Goal: Complete application form

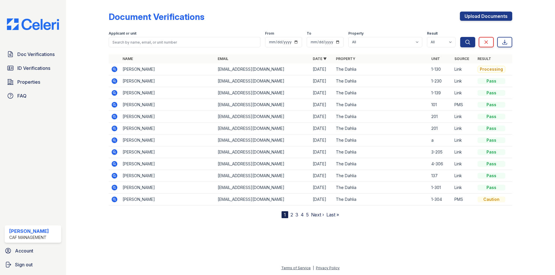
click at [28, 74] on link "ID Verifications" at bounding box center [33, 68] width 57 height 12
click at [25, 83] on span "Properties" at bounding box center [28, 82] width 23 height 7
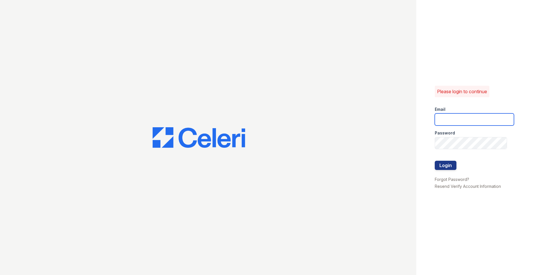
type input "[EMAIL_ADDRESS][DOMAIN_NAME]"
click at [445, 166] on button "Login" at bounding box center [446, 165] width 22 height 9
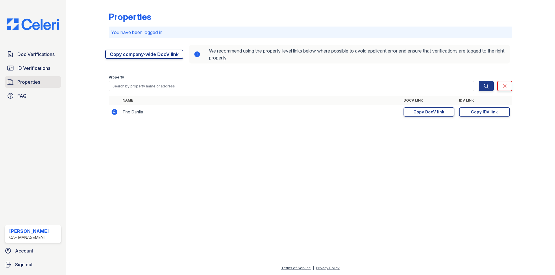
click at [33, 82] on span "Properties" at bounding box center [28, 82] width 23 height 7
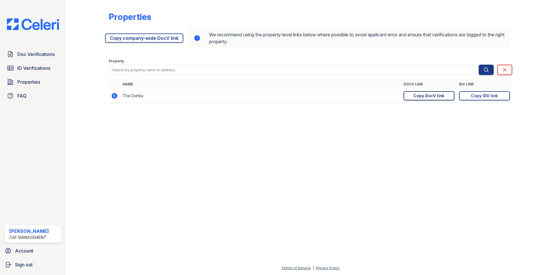
click at [436, 94] on div "Copy DocV link" at bounding box center [428, 96] width 31 height 6
click at [16, 56] on link "Doc Verifications" at bounding box center [33, 55] width 57 height 12
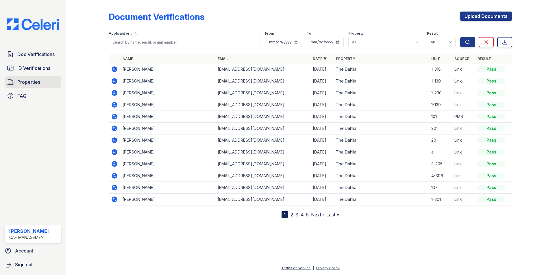
click at [28, 85] on span "Properties" at bounding box center [28, 82] width 23 height 7
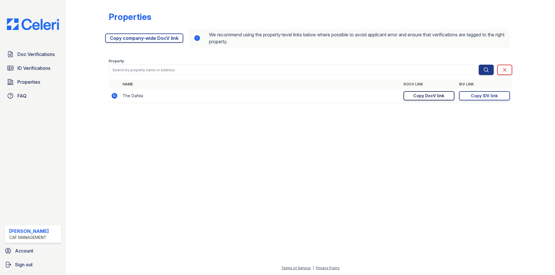
click at [412, 98] on link "Copy DocV link Copy link" at bounding box center [428, 95] width 51 height 9
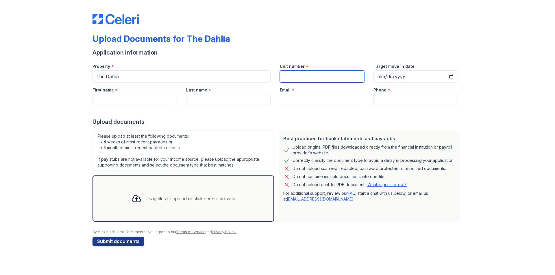
click at [290, 77] on input "Unit number" at bounding box center [322, 76] width 84 height 12
type input "1-318"
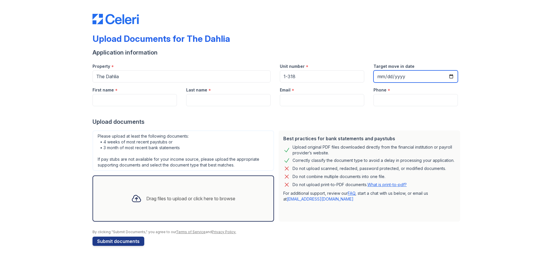
click at [449, 78] on input "Target move in date" at bounding box center [415, 76] width 84 height 12
type input "2025-10-04"
click at [149, 105] on input "First name" at bounding box center [134, 100] width 84 height 12
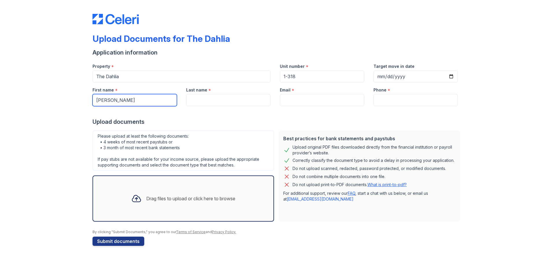
type input "Michel"
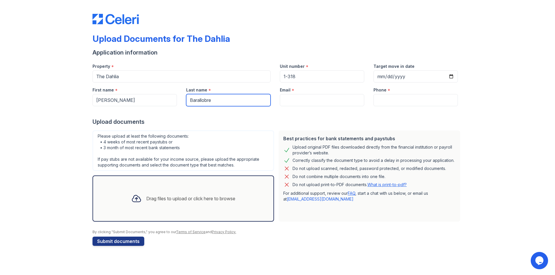
type input "Barallobre"
click at [315, 98] on input "Email" at bounding box center [322, 100] width 84 height 12
paste input "barallobremichel@gmail.com"
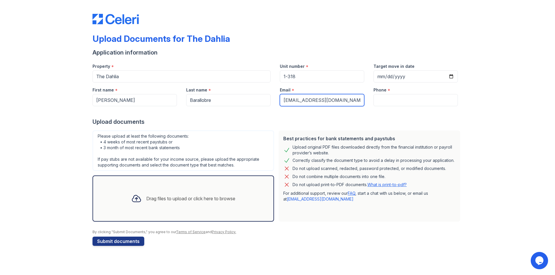
type input "barallobremichel@gmail.com"
click at [408, 101] on input "Phone" at bounding box center [415, 100] width 84 height 12
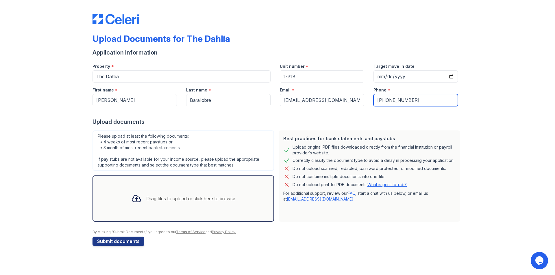
type input "682-202-8137"
click at [202, 185] on div "Drag files to upload or click here to browse" at bounding box center [182, 199] width 181 height 46
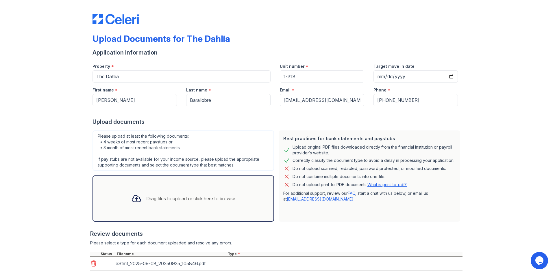
click at [159, 193] on div "Drag files to upload or click here to browse" at bounding box center [183, 199] width 113 height 20
click at [183, 194] on div "Drag files to upload or click here to browse" at bounding box center [183, 199] width 113 height 20
click at [159, 196] on div "Drag files to upload or click here to browse" at bounding box center [190, 198] width 89 height 7
click at [171, 185] on div "Drag files to upload or click here to browse" at bounding box center [182, 199] width 181 height 46
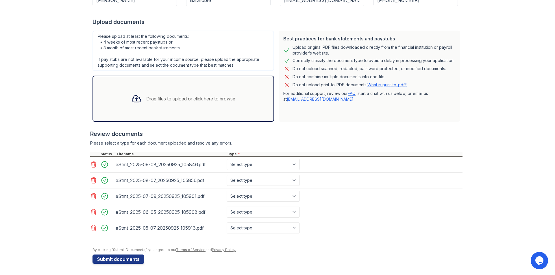
scroll to position [100, 0]
click at [146, 101] on div "Drag files to upload or click here to browse" at bounding box center [190, 98] width 89 height 7
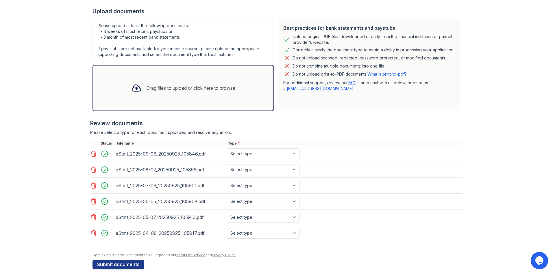
scroll to position [116, 0]
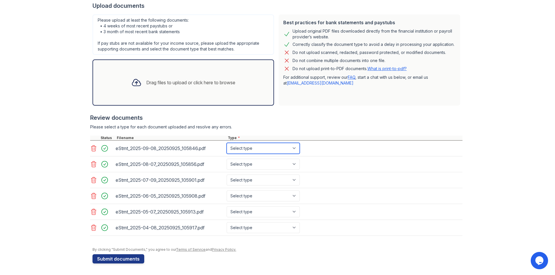
click at [242, 151] on select "Select type Paystub Bank Statement Offer Letter Tax Documents Benefit Award Let…" at bounding box center [263, 148] width 73 height 11
select select "bank_statement"
click at [227, 143] on select "Select type Paystub Bank Statement Offer Letter Tax Documents Benefit Award Let…" at bounding box center [263, 148] width 73 height 11
click at [248, 167] on select "Select type Paystub Bank Statement Offer Letter Tax Documents Benefit Award Let…" at bounding box center [263, 164] width 73 height 11
select select "bank_statement"
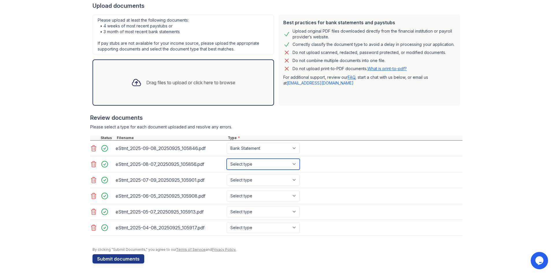
click at [227, 159] on select "Select type Paystub Bank Statement Offer Letter Tax Documents Benefit Award Let…" at bounding box center [263, 164] width 73 height 11
click at [253, 179] on select "Select type Paystub Bank Statement Offer Letter Tax Documents Benefit Award Let…" at bounding box center [263, 180] width 73 height 11
select select "bank_statement"
click at [227, 175] on select "Select type Paystub Bank Statement Offer Letter Tax Documents Benefit Award Let…" at bounding box center [263, 180] width 73 height 11
click at [253, 197] on select "Select type Paystub Bank Statement Offer Letter Tax Documents Benefit Award Let…" at bounding box center [263, 196] width 73 height 11
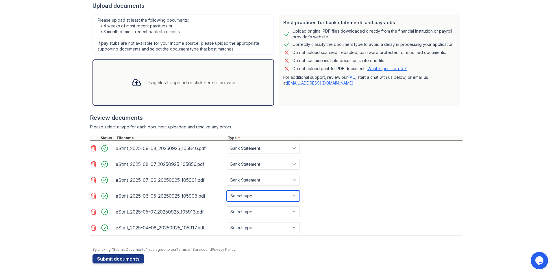
select select "bank_statement"
click at [227, 191] on select "Select type Paystub Bank Statement Offer Letter Tax Documents Benefit Award Let…" at bounding box center [263, 196] width 73 height 11
click at [255, 211] on select "Select type Paystub Bank Statement Offer Letter Tax Documents Benefit Award Let…" at bounding box center [263, 212] width 73 height 11
click at [227, 207] on select "Select type Paystub Bank Statement Offer Letter Tax Documents Benefit Award Let…" at bounding box center [263, 212] width 73 height 11
click at [246, 215] on select "Select type Paystub Bank Statement Offer Letter Tax Documents Benefit Award Let…" at bounding box center [263, 212] width 73 height 11
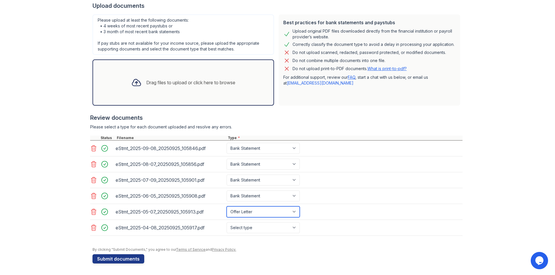
select select "bank_statement"
click at [227, 207] on select "Select type Paystub Bank Statement Offer Letter Tax Documents Benefit Award Let…" at bounding box center [263, 212] width 73 height 11
click at [241, 233] on select "Select type Paystub Bank Statement Offer Letter Tax Documents Benefit Award Let…" at bounding box center [263, 227] width 73 height 11
select select "bank_statement"
click at [227, 222] on select "Select type Paystub Bank Statement Offer Letter Tax Documents Benefit Award Let…" at bounding box center [263, 227] width 73 height 11
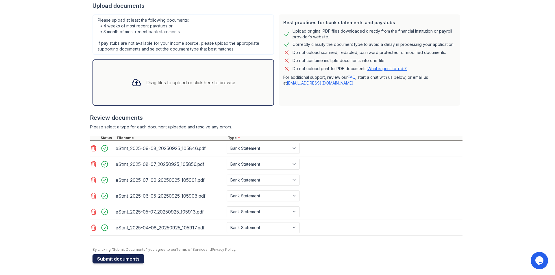
click at [121, 259] on button "Submit documents" at bounding box center [118, 259] width 52 height 9
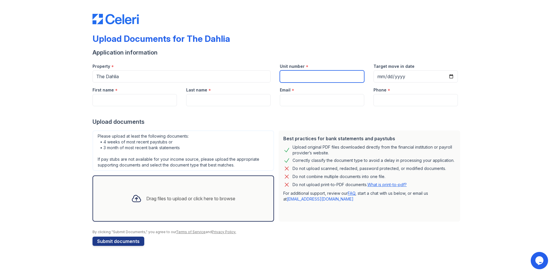
click at [318, 74] on input "Unit number" at bounding box center [322, 76] width 84 height 12
click at [324, 79] on input "Unit number" at bounding box center [322, 76] width 84 height 12
type input "1-142"
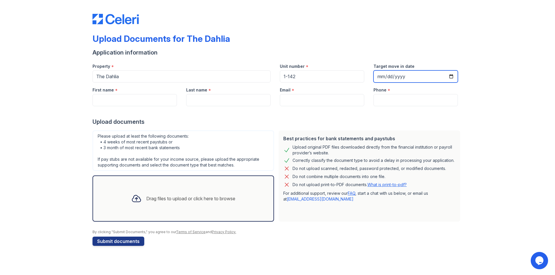
click at [448, 78] on input "Target move in date" at bounding box center [415, 76] width 84 height 12
type input "2025-10-18"
click at [145, 102] on input "First name" at bounding box center [134, 100] width 84 height 12
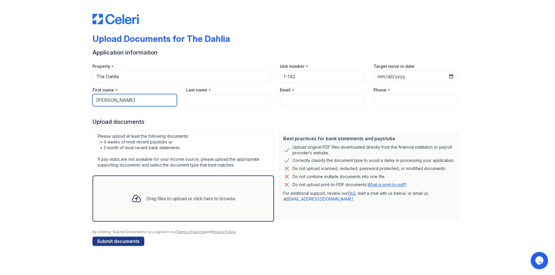
type input "Marilu"
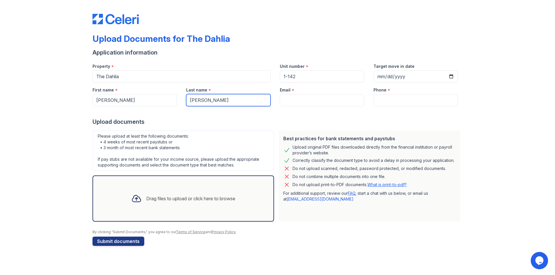
type input "Veloz Diaz"
click at [299, 102] on input "Email" at bounding box center [322, 100] width 84 height 12
paste input "marliuveloz12@outlook.com"
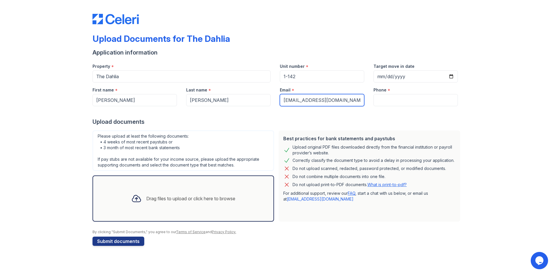
type input "marliuveloz12@outlook.com"
click at [398, 101] on input "Phone" at bounding box center [415, 100] width 84 height 12
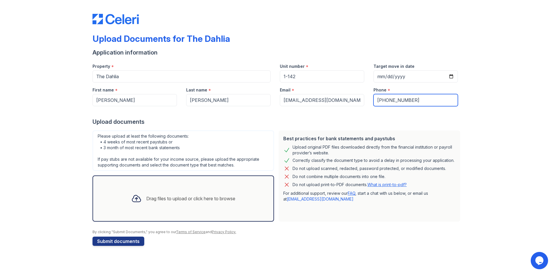
type input "214-845-2460"
click at [178, 214] on div "Drag files to upload or click here to browse" at bounding box center [182, 199] width 181 height 46
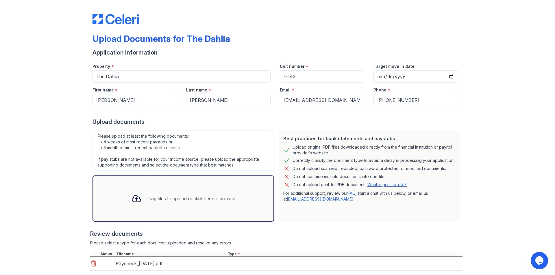
click at [174, 188] on div "Drag files to upload or click here to browse" at bounding box center [182, 199] width 181 height 46
click at [166, 190] on div "Drag files to upload or click here to browse" at bounding box center [183, 199] width 113 height 20
click at [152, 200] on div "Drag files to upload or click here to browse" at bounding box center [190, 198] width 89 height 7
click at [200, 188] on div "Drag files to upload or click here to browse" at bounding box center [182, 199] width 181 height 46
click at [153, 190] on div "Drag files to upload or click here to browse" at bounding box center [183, 199] width 113 height 20
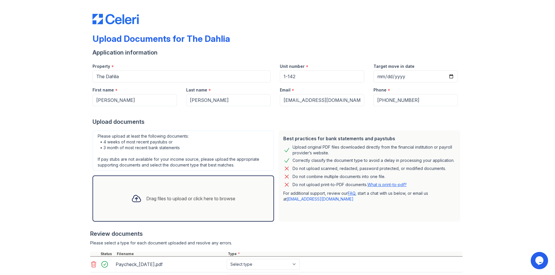
click at [163, 194] on div "Drag files to upload or click here to browse" at bounding box center [183, 199] width 113 height 20
click at [168, 188] on div "Drag files to upload or click here to browse" at bounding box center [182, 199] width 181 height 46
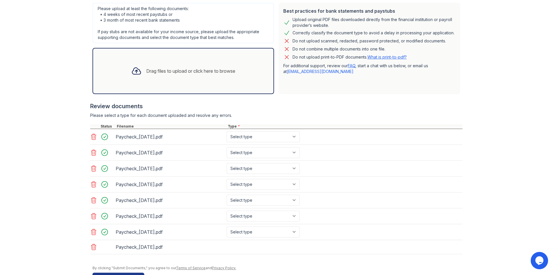
scroll to position [146, 0]
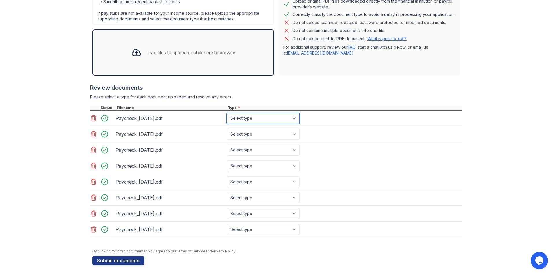
click at [245, 114] on select "Select type Paystub Bank Statement Offer Letter Tax Documents Benefit Award Let…" at bounding box center [263, 118] width 73 height 11
select select "paystub"
click at [227, 113] on select "Select type Paystub Bank Statement Offer Letter Tax Documents Benefit Award Let…" at bounding box center [263, 118] width 73 height 11
drag, startPoint x: 244, startPoint y: 133, endPoint x: 244, endPoint y: 136, distance: 3.2
click at [244, 133] on select "Select type Paystub Bank Statement Offer Letter Tax Documents Benefit Award Let…" at bounding box center [263, 134] width 73 height 11
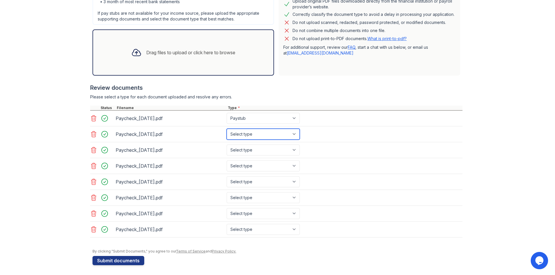
select select "paystub"
click at [227, 129] on select "Select type Paystub Bank Statement Offer Letter Tax Documents Benefit Award Let…" at bounding box center [263, 134] width 73 height 11
click at [245, 150] on select "Select type Paystub Bank Statement Offer Letter Tax Documents Benefit Award Let…" at bounding box center [263, 150] width 73 height 11
select select "paystub"
click at [227, 145] on select "Select type Paystub Bank Statement Offer Letter Tax Documents Benefit Award Let…" at bounding box center [263, 150] width 73 height 11
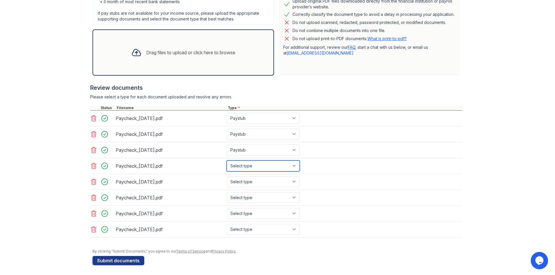
drag, startPoint x: 248, startPoint y: 165, endPoint x: 248, endPoint y: 168, distance: 3.2
click at [248, 165] on select "Select type Paystub Bank Statement Offer Letter Tax Documents Benefit Award Let…" at bounding box center [263, 166] width 73 height 11
select select "paystub"
click at [227, 161] on select "Select type Paystub Bank Statement Offer Letter Tax Documents Benefit Award Let…" at bounding box center [263, 166] width 73 height 11
drag, startPoint x: 248, startPoint y: 181, endPoint x: 247, endPoint y: 187, distance: 6.7
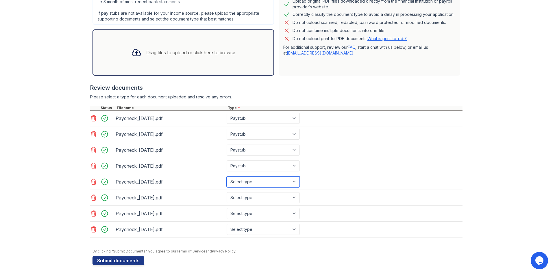
click at [248, 181] on select "Select type Paystub Bank Statement Offer Letter Tax Documents Benefit Award Let…" at bounding box center [263, 182] width 73 height 11
select select "paystub"
click at [227, 177] on select "Select type Paystub Bank Statement Offer Letter Tax Documents Benefit Award Let…" at bounding box center [263, 182] width 73 height 11
click at [249, 198] on select "Select type Paystub Bank Statement Offer Letter Tax Documents Benefit Award Let…" at bounding box center [263, 197] width 73 height 11
select select "paystub"
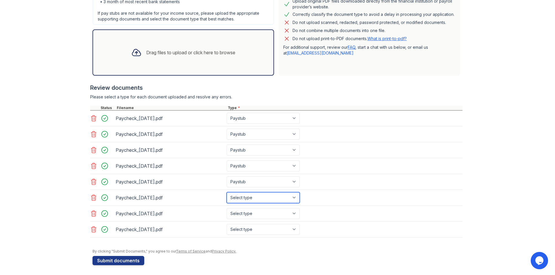
click at [227, 192] on select "Select type Paystub Bank Statement Offer Letter Tax Documents Benefit Award Let…" at bounding box center [263, 197] width 73 height 11
click at [247, 214] on select "Select type Paystub Bank Statement Offer Letter Tax Documents Benefit Award Let…" at bounding box center [263, 213] width 73 height 11
select select "paystub"
click at [227, 208] on select "Select type Paystub Bank Statement Offer Letter Tax Documents Benefit Award Let…" at bounding box center [263, 213] width 73 height 11
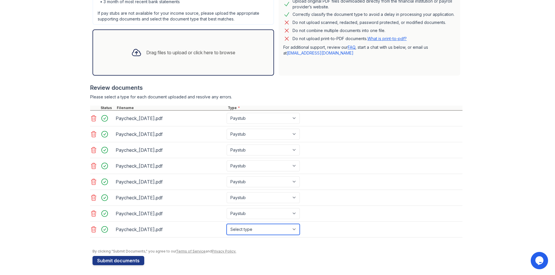
drag, startPoint x: 234, startPoint y: 231, endPoint x: 234, endPoint y: 224, distance: 7.0
click at [234, 231] on select "Select type Paystub Bank Statement Offer Letter Tax Documents Benefit Award Let…" at bounding box center [263, 229] width 73 height 11
select select "paystub"
click at [227, 224] on select "Select type Paystub Bank Statement Offer Letter Tax Documents Benefit Award Let…" at bounding box center [263, 229] width 73 height 11
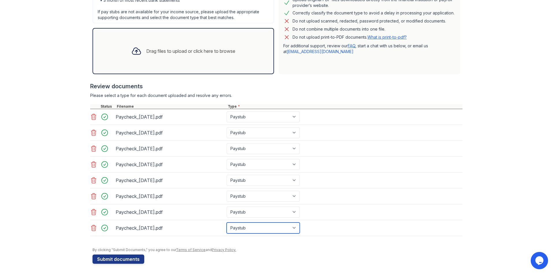
scroll to position [148, 0]
click at [116, 257] on button "Submit documents" at bounding box center [118, 259] width 52 height 9
